Goal: Download file/media

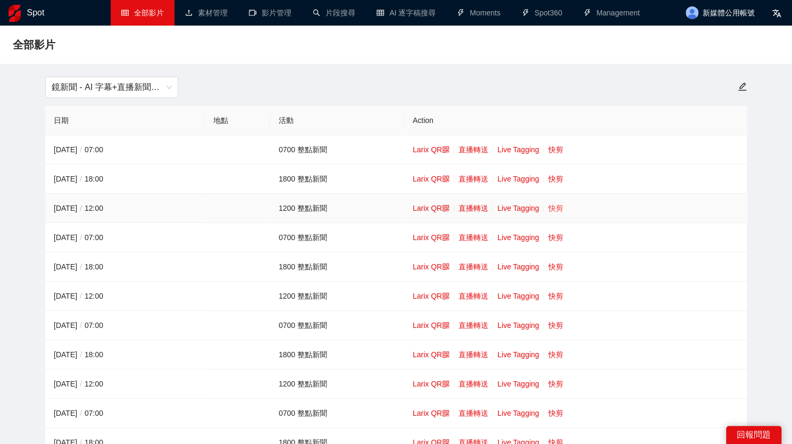
click at [549, 208] on link "快剪" at bounding box center [555, 208] width 15 height 9
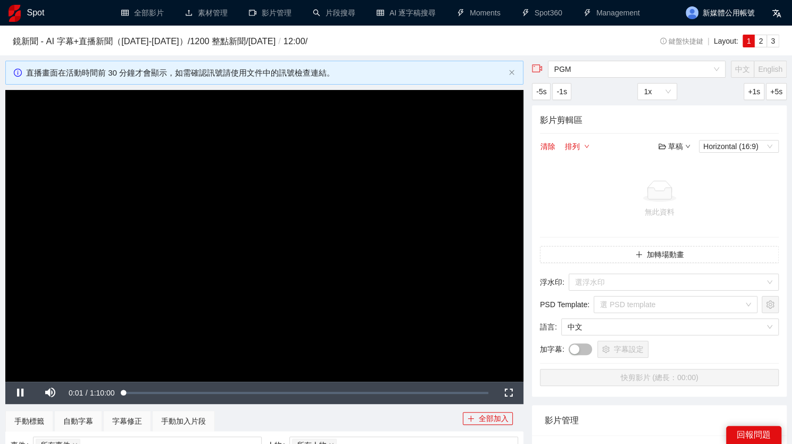
click at [405, 147] on video "Video Player" at bounding box center [264, 236] width 518 height 292
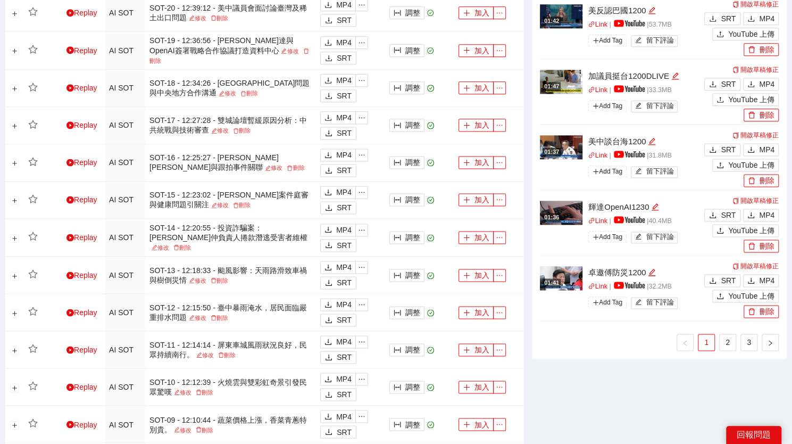
scroll to position [851, 0]
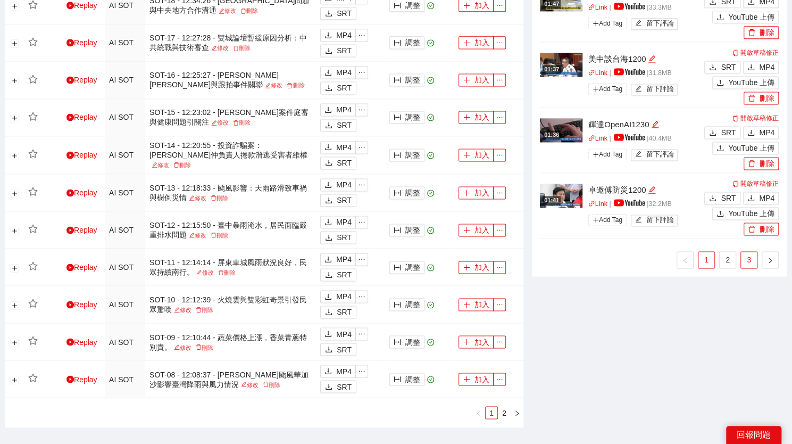
click at [745, 255] on link "3" at bounding box center [749, 260] width 16 height 16
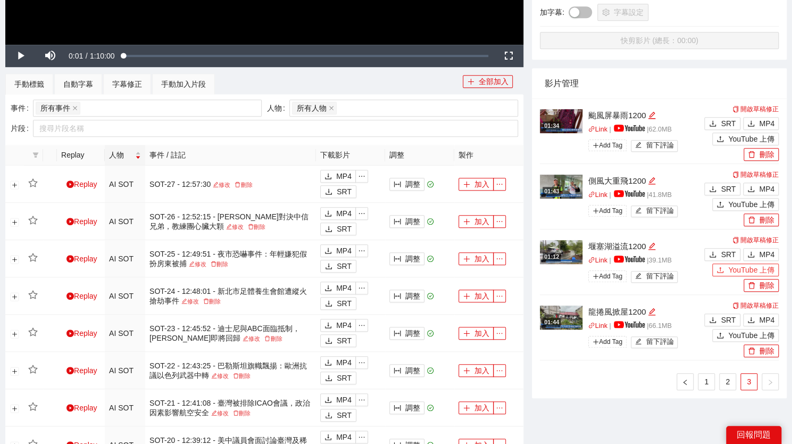
scroll to position [319, 0]
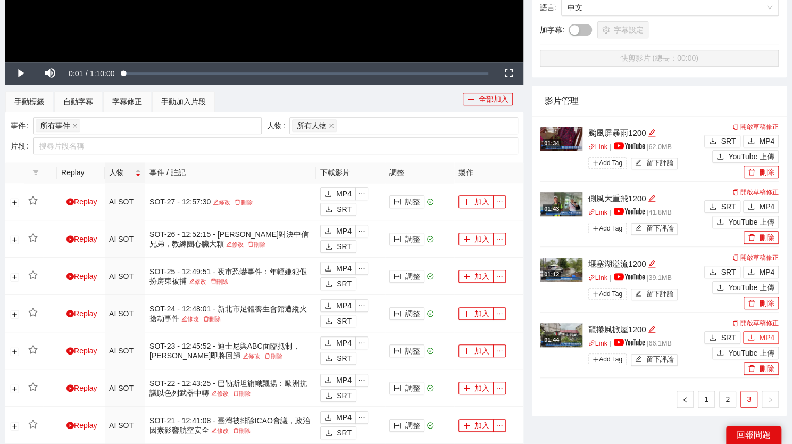
click at [769, 337] on span "MP4" at bounding box center [766, 337] width 15 height 12
click at [769, 268] on span "MP4" at bounding box center [766, 272] width 15 height 12
click at [764, 204] on span "MP4" at bounding box center [766, 207] width 15 height 12
click at [764, 143] on span "MP4" at bounding box center [766, 141] width 15 height 12
